Goal: Navigation & Orientation: Find specific page/section

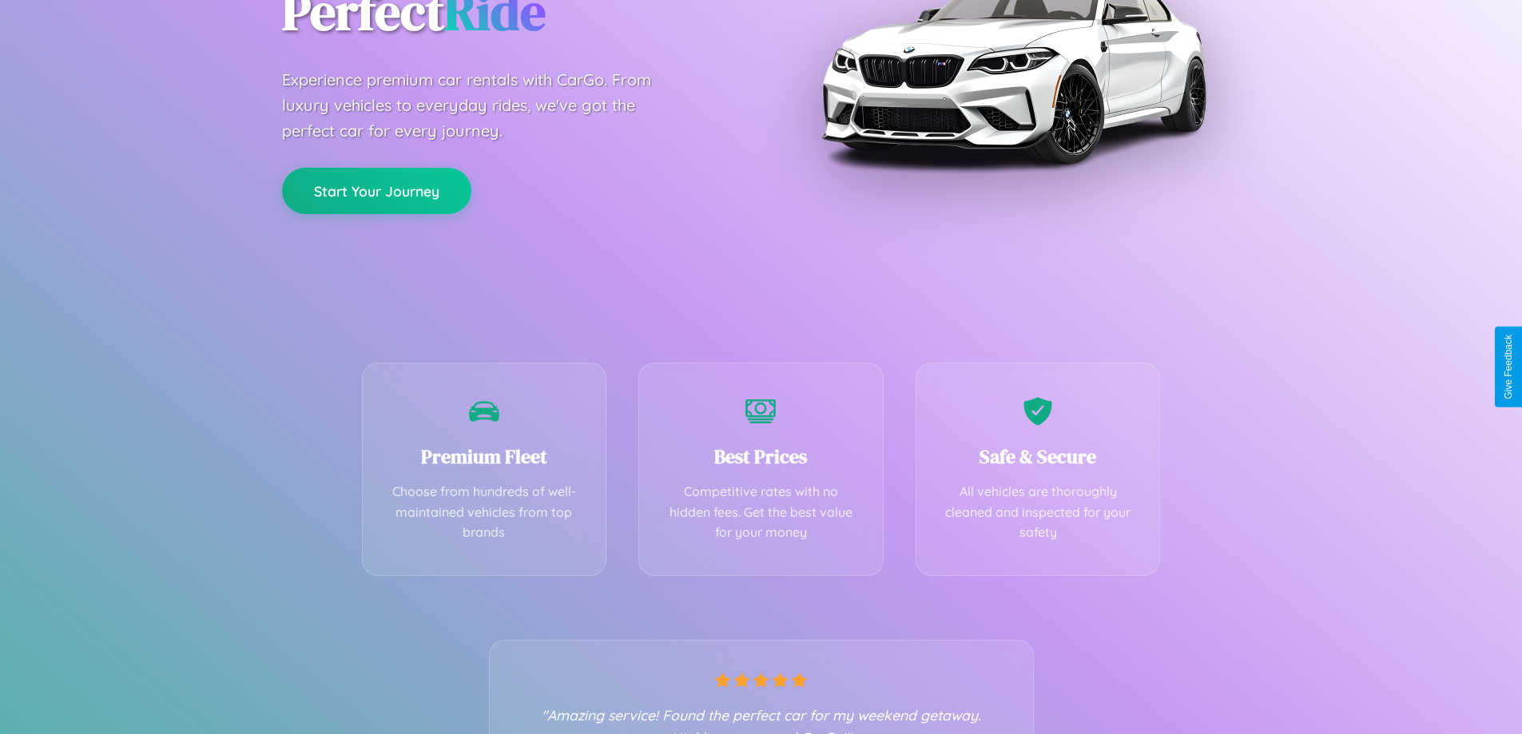
scroll to position [315, 0]
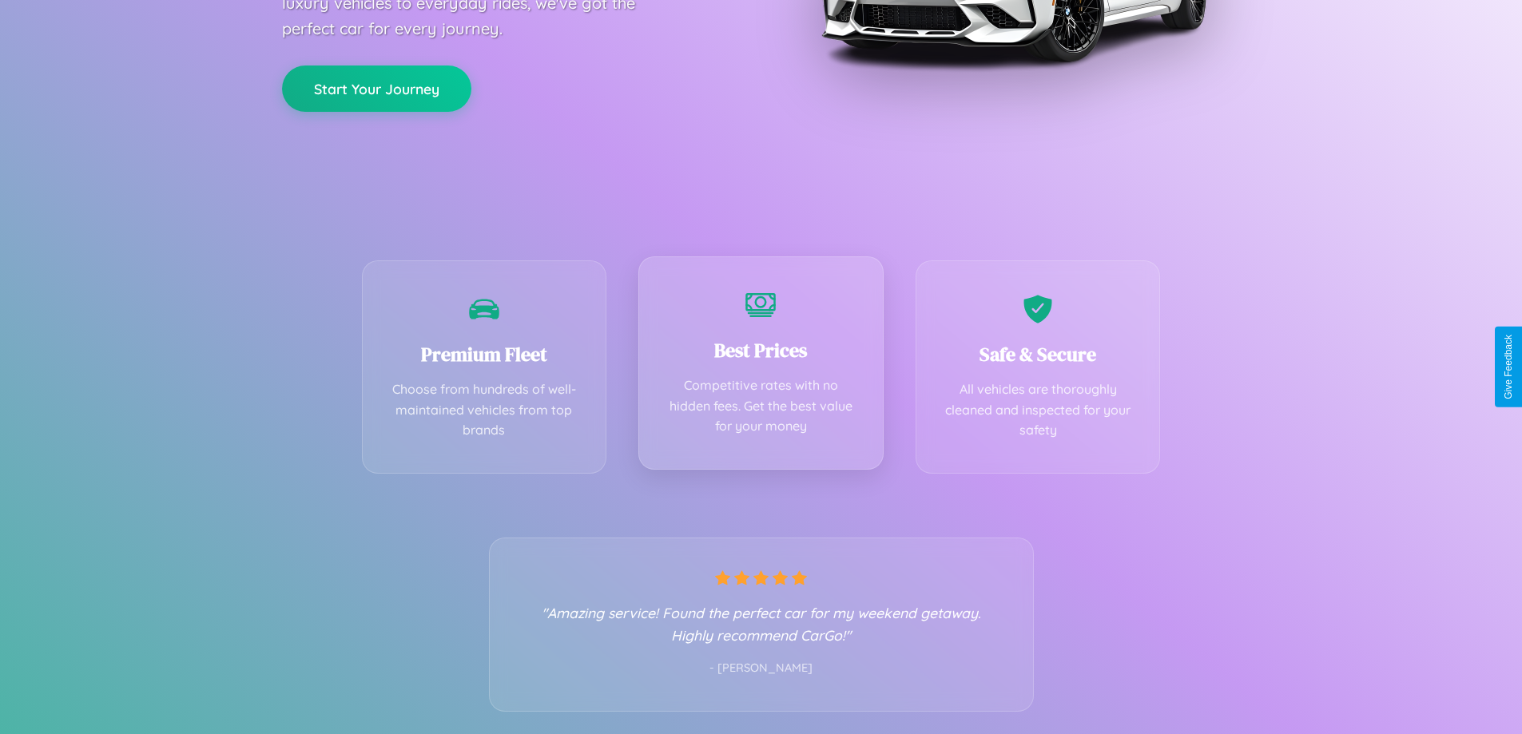
click at [761, 367] on div "Best Prices Competitive rates with no hidden fees. Get the best value for your …" at bounding box center [760, 362] width 245 height 213
click at [376, 87] on button "Start Your Journey" at bounding box center [376, 87] width 189 height 46
click at [376, 86] on button "Start Your Journey" at bounding box center [376, 87] width 189 height 46
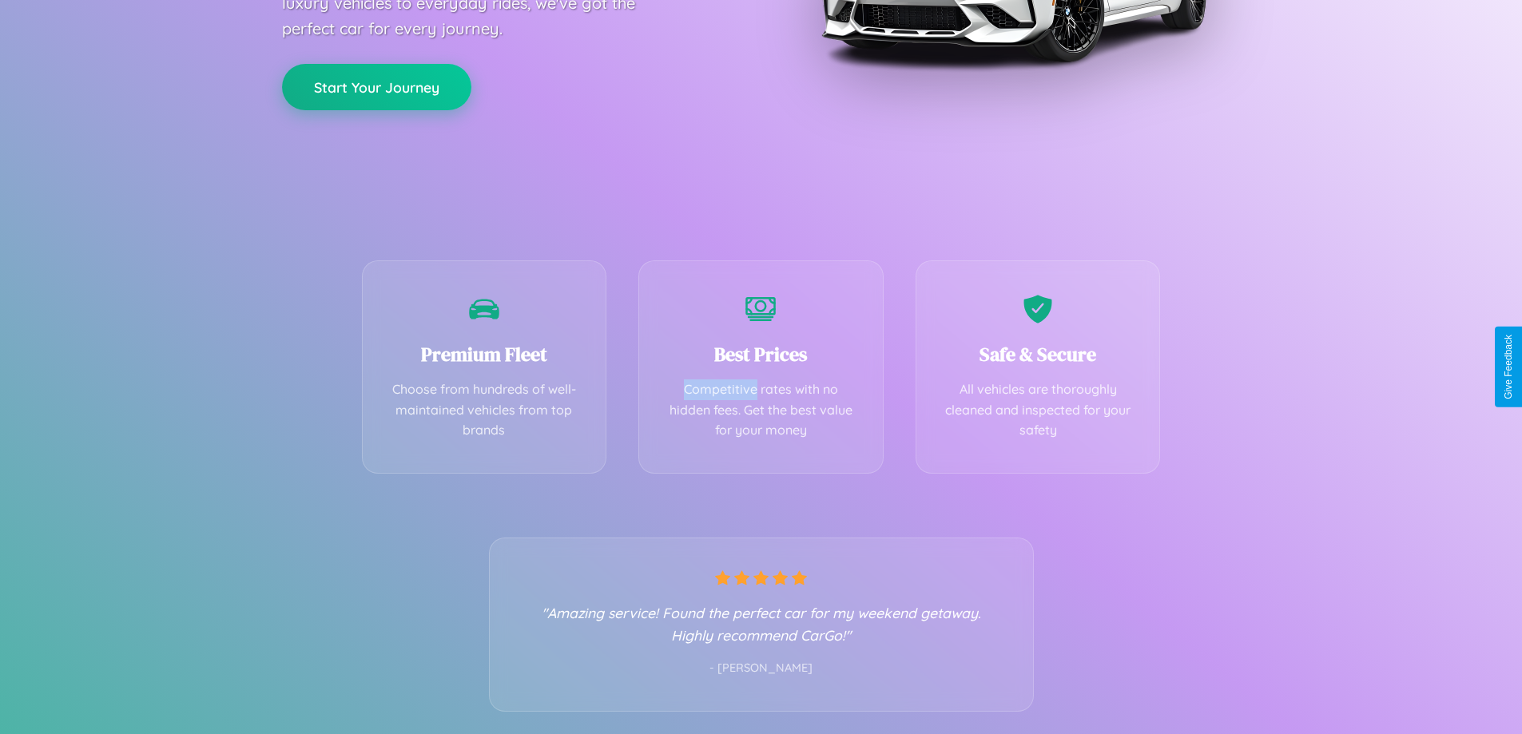
click at [376, 86] on button "Start Your Journey" at bounding box center [376, 87] width 189 height 46
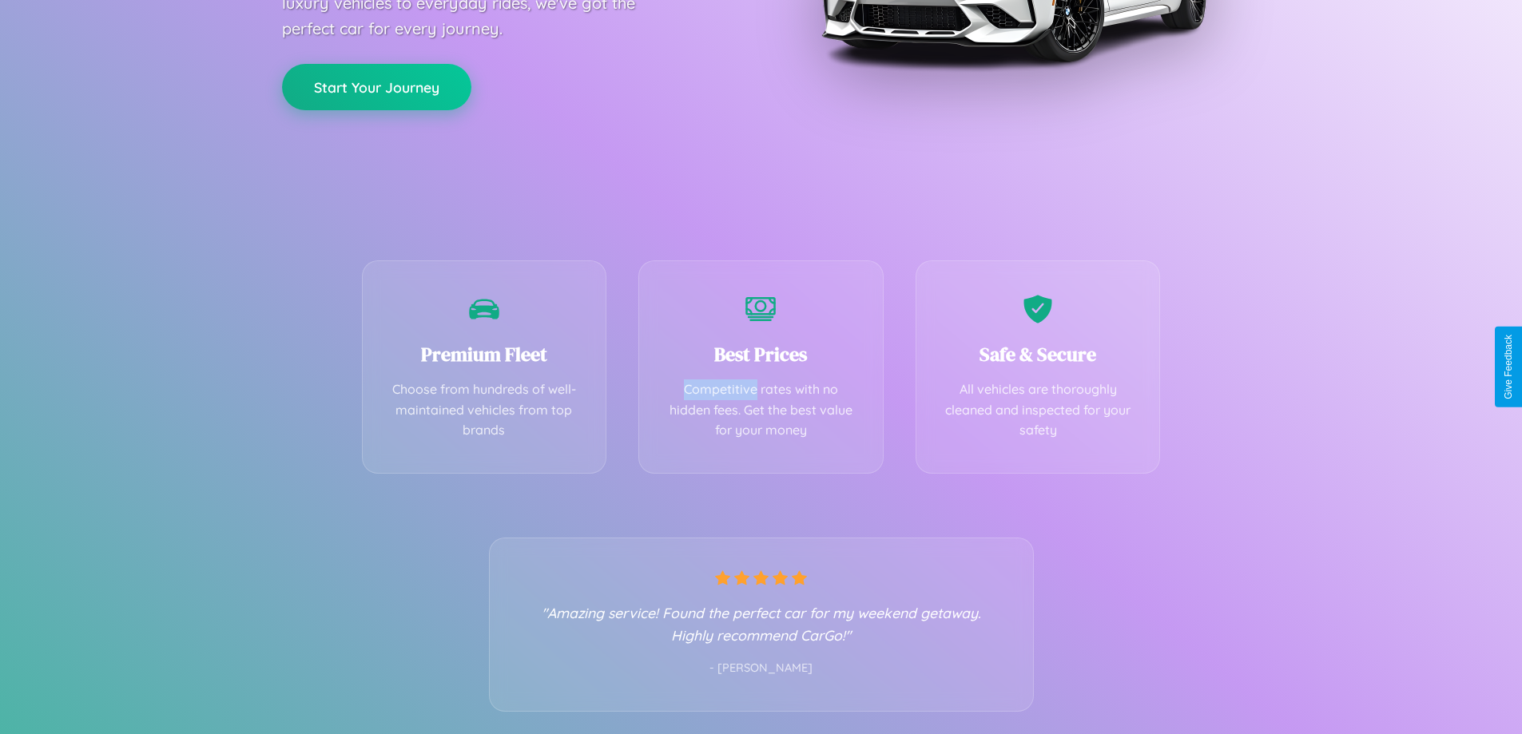
click at [376, 86] on button "Start Your Journey" at bounding box center [376, 87] width 189 height 46
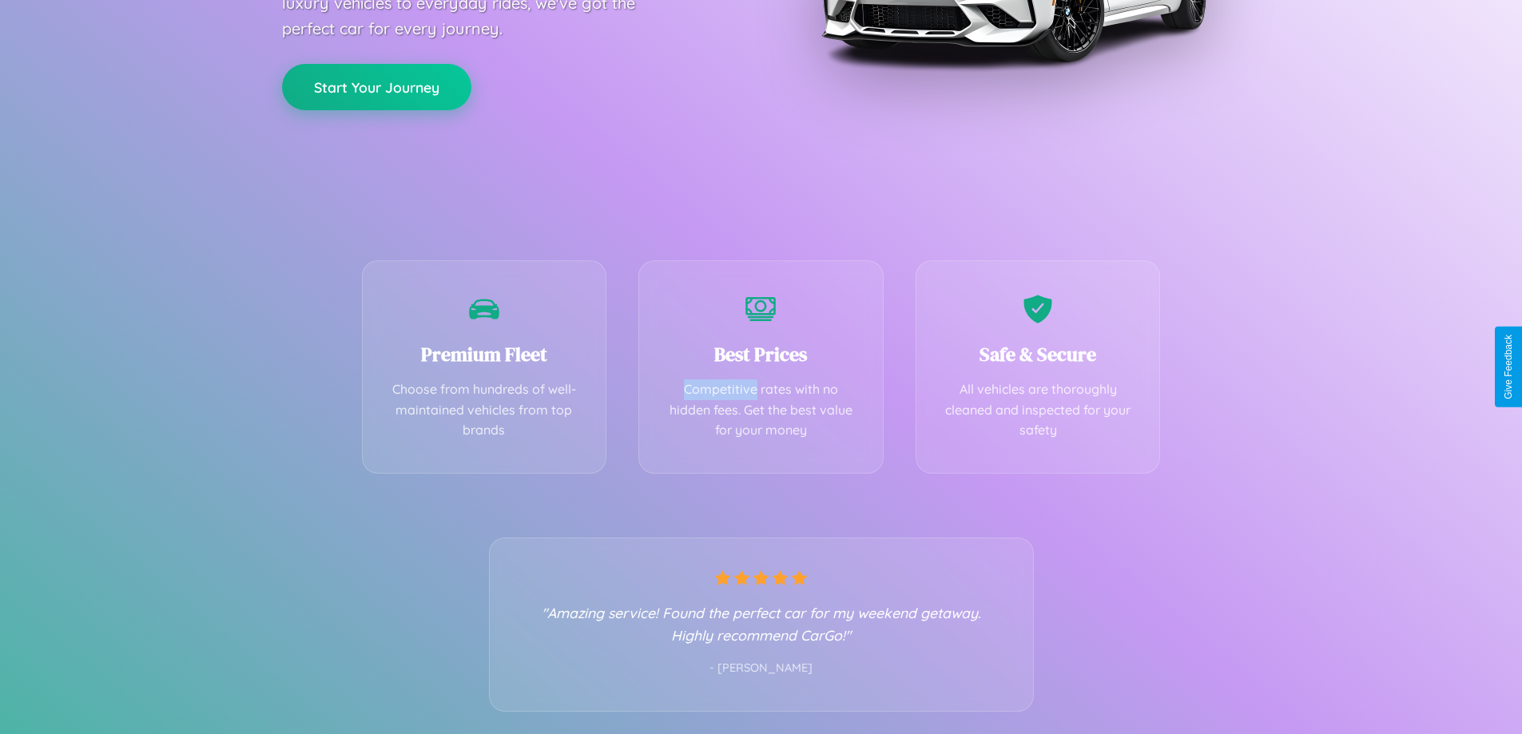
click at [376, 86] on button "Start Your Journey" at bounding box center [376, 87] width 189 height 46
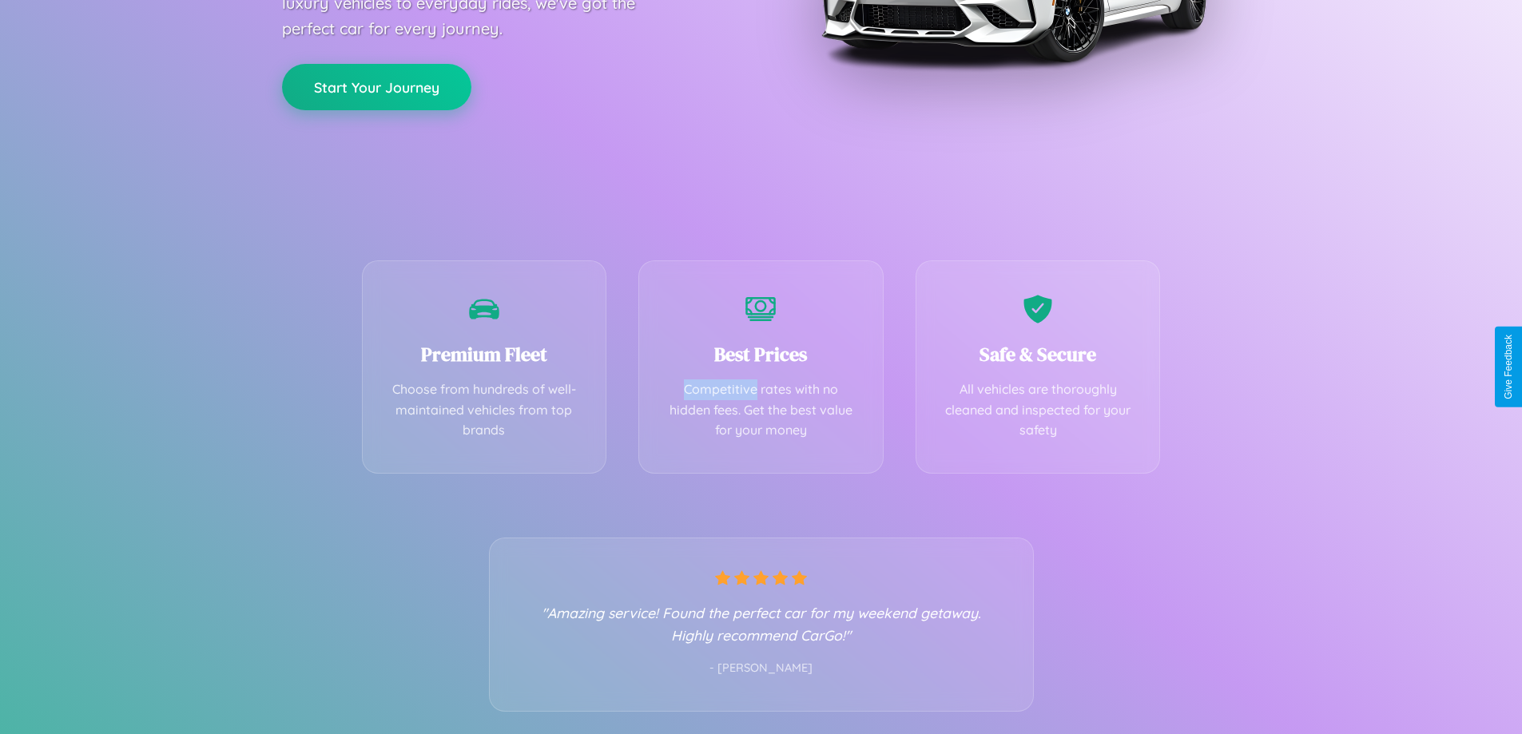
click at [376, 86] on button "Start Your Journey" at bounding box center [376, 87] width 189 height 46
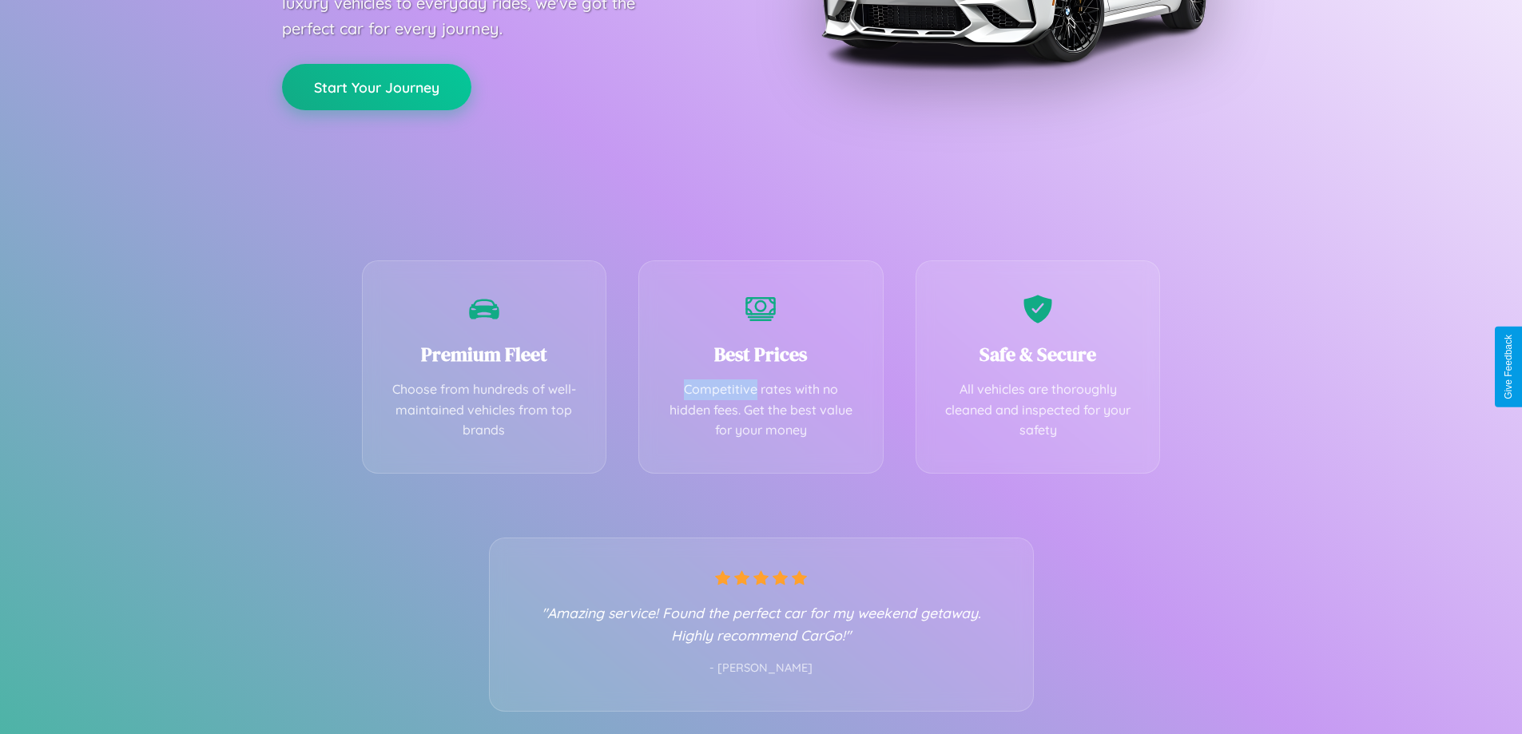
click at [376, 86] on button "Start Your Journey" at bounding box center [376, 87] width 189 height 46
